Goal: Find specific page/section: Find specific page/section

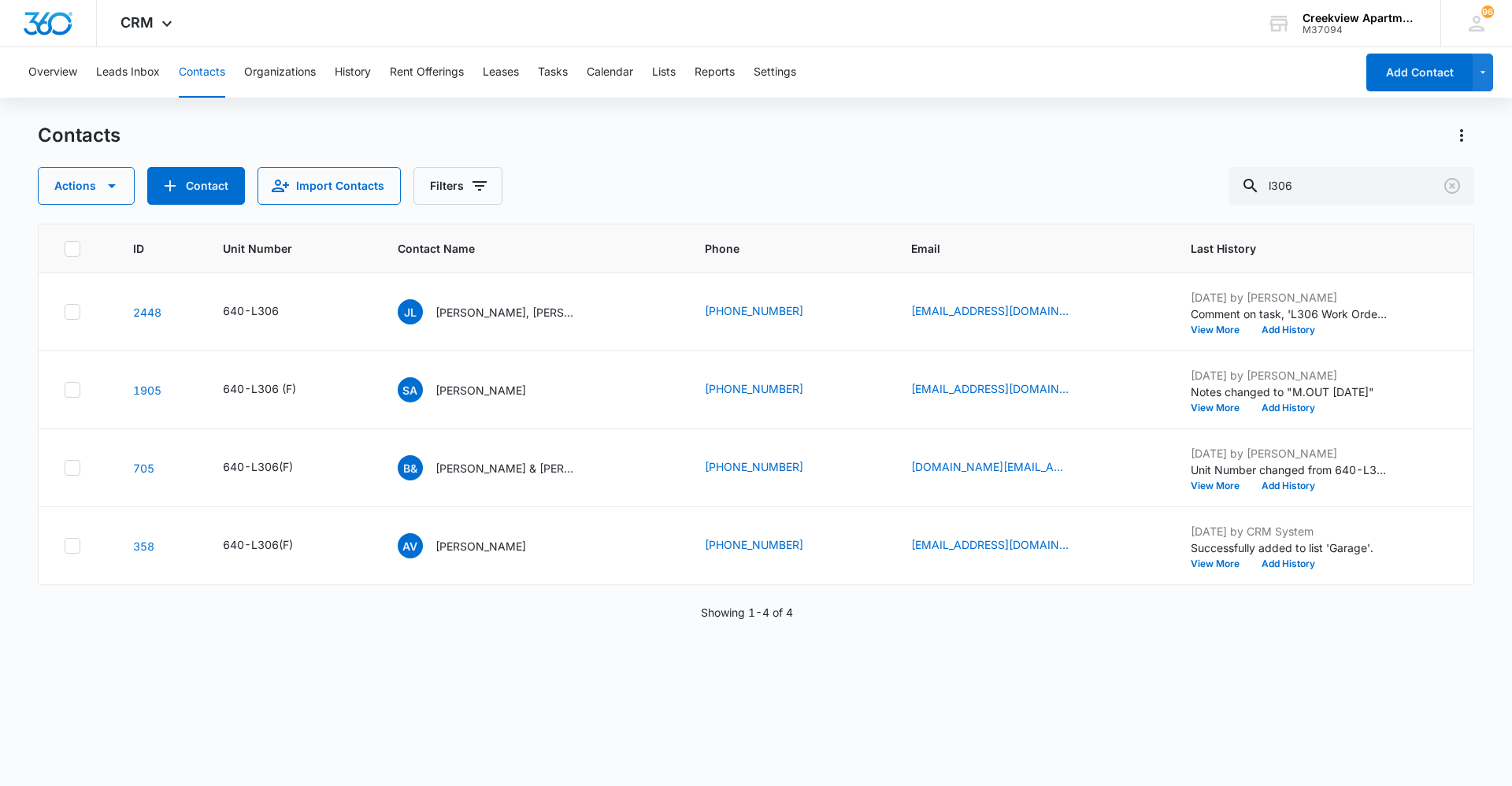
drag, startPoint x: 430, startPoint y: 687, endPoint x: 440, endPoint y: 688, distance: 10.0
click at [430, 687] on div "ID Unit Number Contact Name Phone Email Last History [STREET_ADDRESS][PERSON_NA…" at bounding box center [756, 493] width 1436 height 541
click at [832, 414] on td "[PHONE_NUMBER]" at bounding box center [789, 390] width 206 height 78
click at [343, 691] on div "ID Unit Number Contact Name Phone Email Last History [STREET_ADDRESS][PERSON_NA…" at bounding box center [756, 493] width 1436 height 541
drag, startPoint x: 479, startPoint y: 694, endPoint x: 541, endPoint y: 701, distance: 62.4
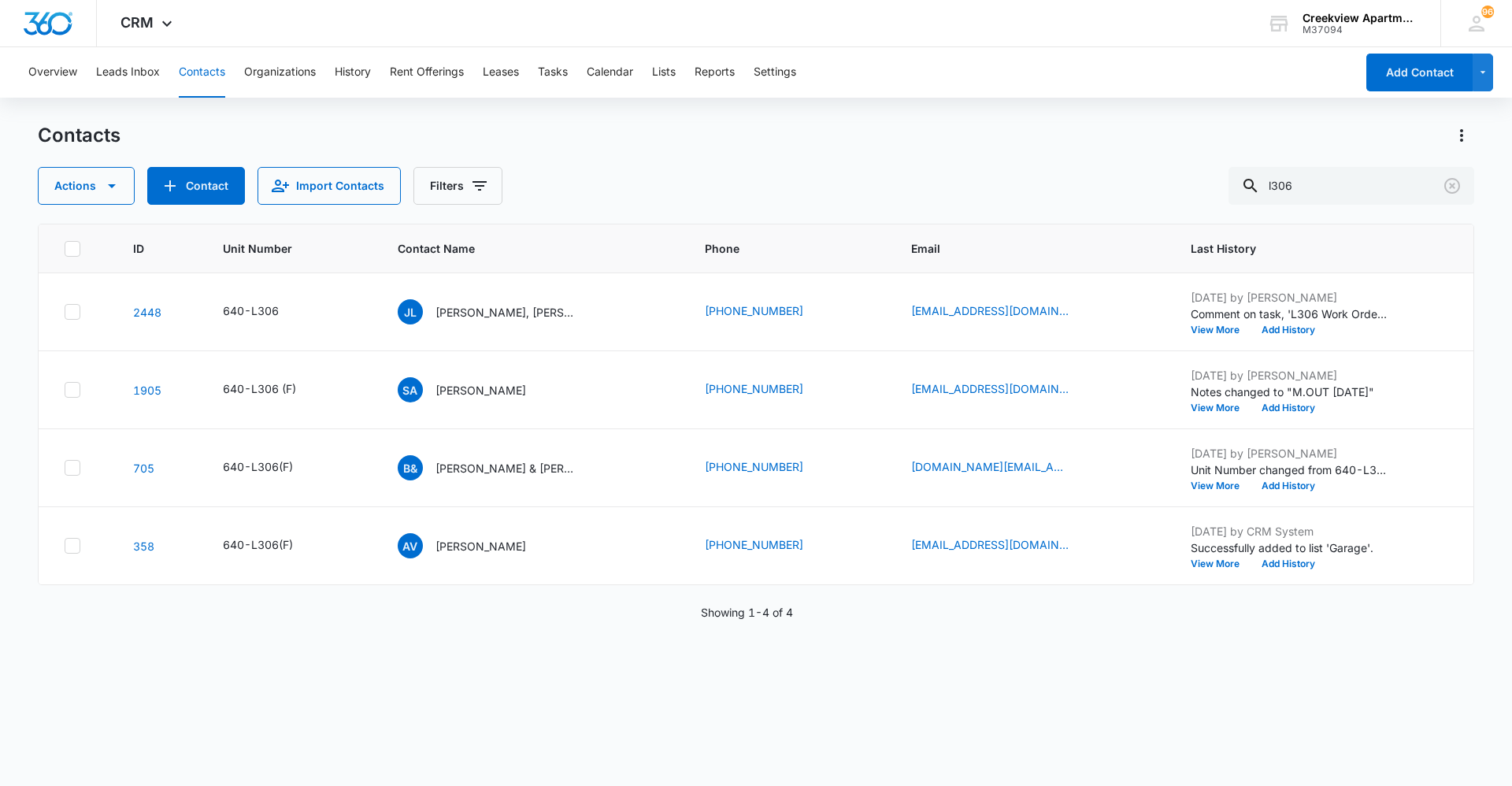
click at [480, 694] on div "ID Unit Number Contact Name Phone Email Last History [STREET_ADDRESS][PERSON_NA…" at bounding box center [756, 493] width 1436 height 541
click at [792, 774] on div "Contacts Actions Contact Import Contacts Filters l306 ID Unit Number Contact Na…" at bounding box center [756, 453] width 1436 height 662
click at [881, 746] on div "ID Unit Number Contact Name Phone Email Last History [STREET_ADDRESS][PERSON_NA…" at bounding box center [756, 493] width 1436 height 541
drag, startPoint x: 1340, startPoint y: 171, endPoint x: 1194, endPoint y: 186, distance: 146.8
click at [1194, 186] on div "Actions Contact Import Contacts Filters l306" at bounding box center [756, 186] width 1436 height 38
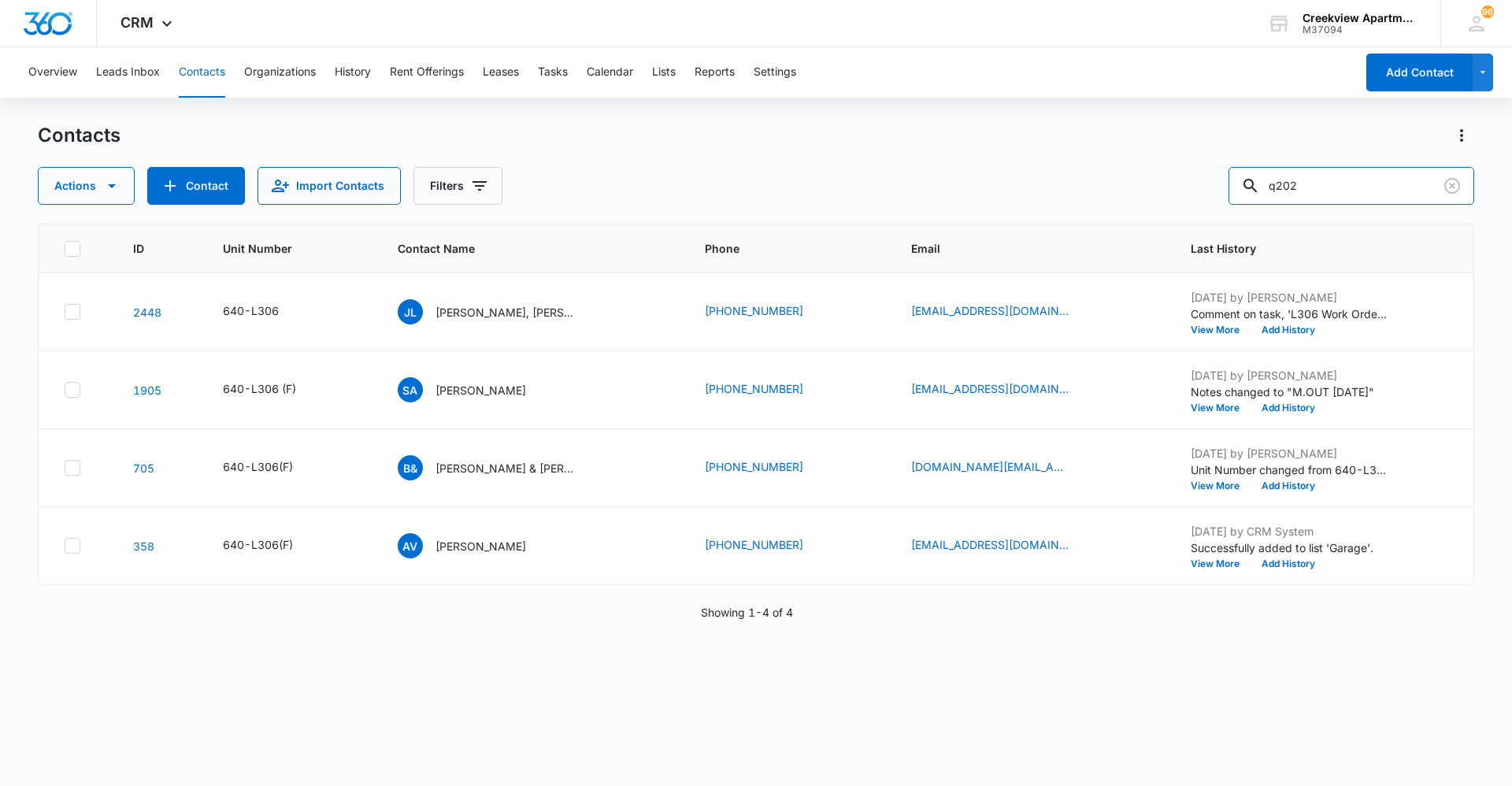
type input "q202"
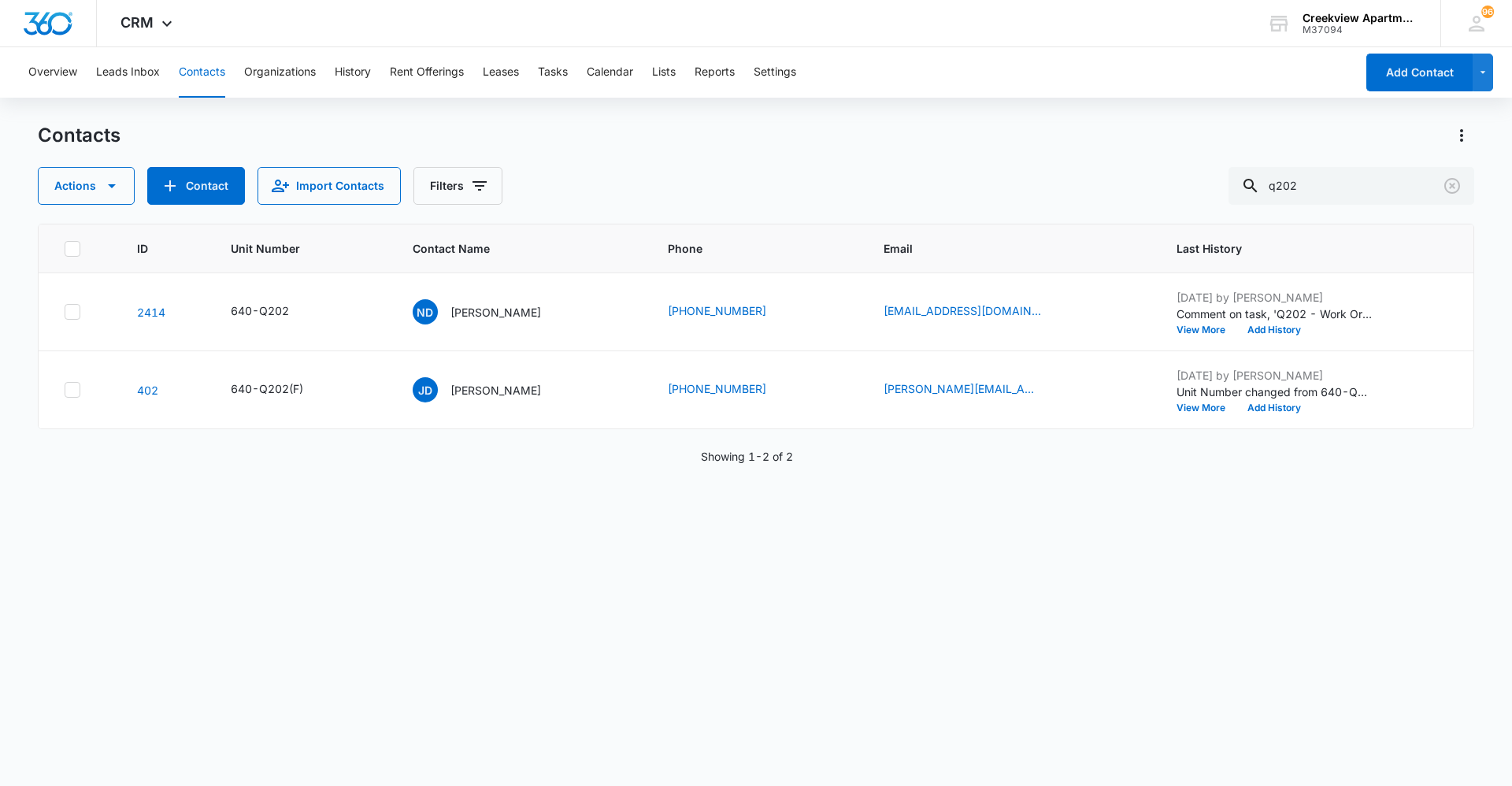
click at [1418, 625] on div "ID Unit Number Contact Name Phone Email Last History 2414 640-Q202 ND [PERSON_N…" at bounding box center [756, 493] width 1436 height 541
click at [245, 590] on div "ID Unit Number Contact Name Phone Email Last History 2414 640-Q202 ND [PERSON_N…" at bounding box center [756, 493] width 1436 height 541
click at [181, 597] on div "ID Unit Number Contact Name Phone Email Last History 2414 640-Q202 ND [PERSON_N…" at bounding box center [756, 493] width 1436 height 541
click at [815, 702] on div "ID Unit Number Contact Name Phone Email Last History 2414 640-Q202 ND [PERSON_N…" at bounding box center [756, 493] width 1436 height 541
click at [193, 575] on div "ID Unit Number Contact Name Phone Email Last History 2414 640-Q202 ND [PERSON_N…" at bounding box center [756, 493] width 1436 height 541
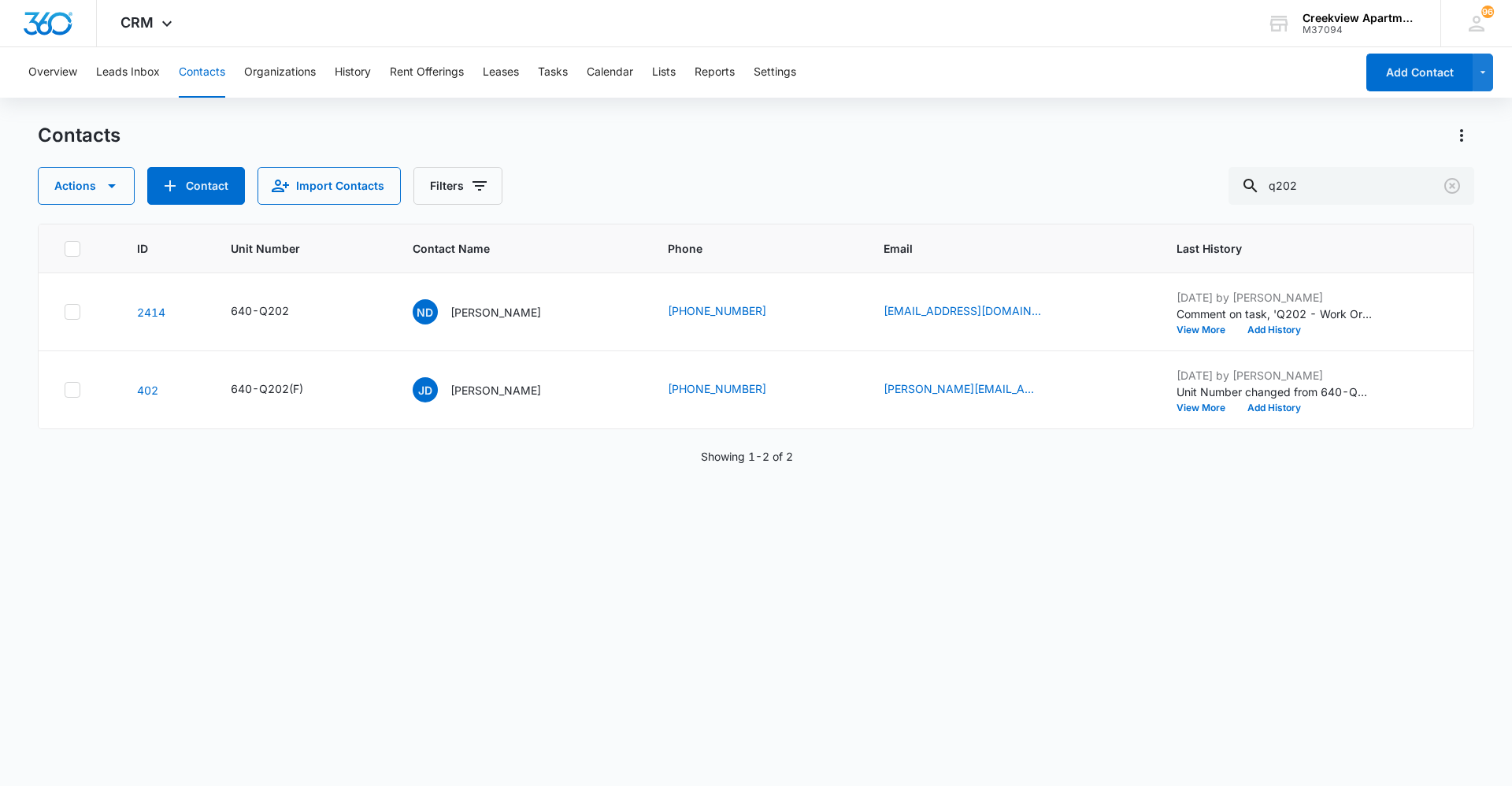
click at [775, 694] on div "ID Unit Number Contact Name Phone Email Last History 2414 640-Q202 ND [PERSON_N…" at bounding box center [756, 493] width 1436 height 541
click at [1114, 601] on div "ID Unit Number Contact Name Phone Email Last History 2414 640-Q202 ND [PERSON_N…" at bounding box center [756, 493] width 1436 height 541
click at [95, 561] on div "ID Unit Number Contact Name Phone Email Last History 2414 640-Q202 ND [PERSON_N…" at bounding box center [756, 493] width 1436 height 541
click at [965, 746] on div "ID Unit Number Contact Name Phone Email Last History 2414 640-Q202 ND [PERSON_N…" at bounding box center [756, 493] width 1436 height 541
click at [728, 750] on div "ID Unit Number Contact Name Phone Email Last History 2414 640-Q202 ND [PERSON_N…" at bounding box center [756, 493] width 1436 height 541
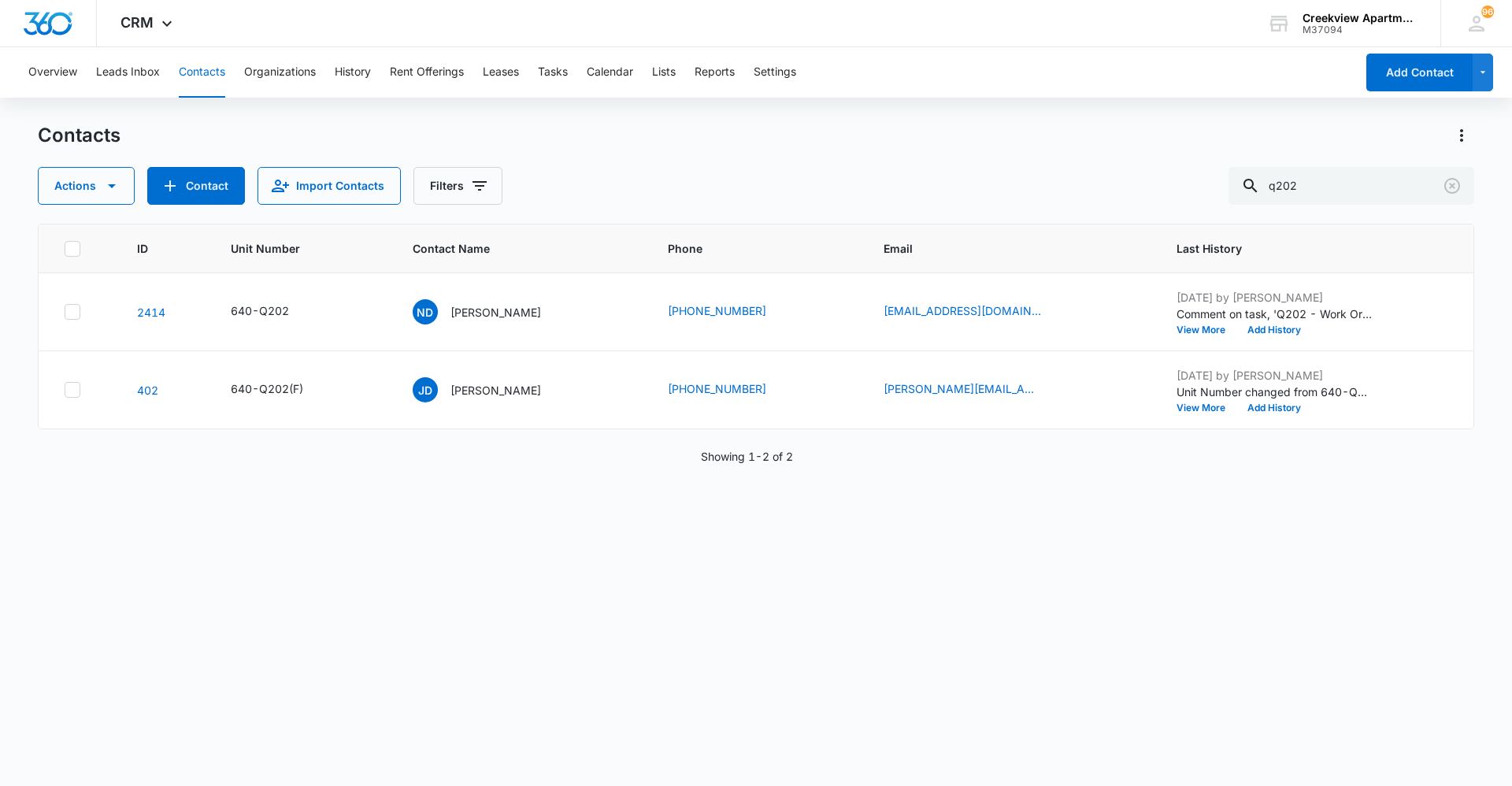
click at [821, 760] on div "ID Unit Number Contact Name Phone Email Last History 2414 640-Q202 ND [PERSON_N…" at bounding box center [756, 493] width 1436 height 541
click at [853, 764] on div "ID Unit Number Contact Name Phone Email Last History 2414 640-Q202 ND [PERSON_N…" at bounding box center [756, 493] width 1436 height 541
